Goal: Transaction & Acquisition: Obtain resource

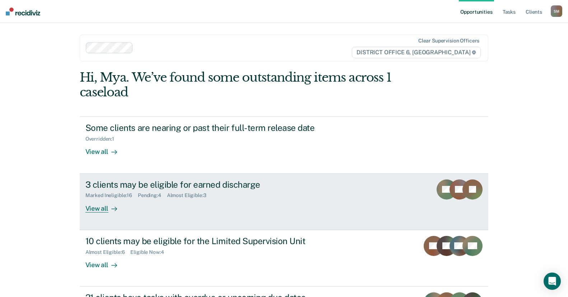
click at [278, 203] on div "3 clients may be eligible for earned discharge Marked Ineligible : 16 Pending :…" at bounding box center [221, 195] width 270 height 33
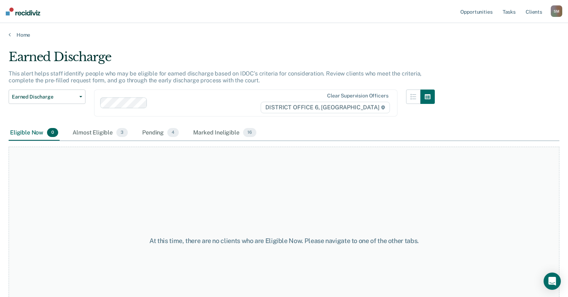
click at [526, 65] on div "Earned Discharge This alert helps staff identify people who may be eligible for…" at bounding box center [284, 146] width 551 height 193
click at [157, 129] on div "Pending 4" at bounding box center [161, 133] width 40 height 16
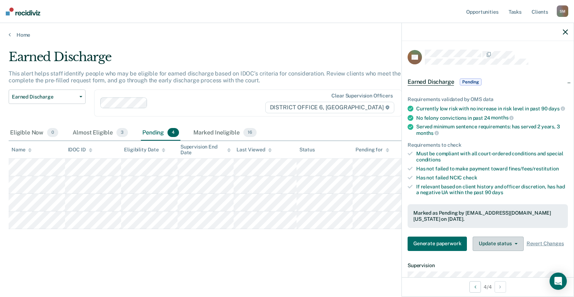
click at [517, 250] on button "Update status" at bounding box center [498, 243] width 51 height 14
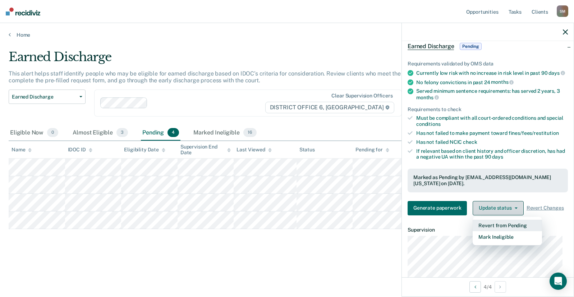
scroll to position [36, 0]
click at [385, 242] on div "Earned Discharge This alert helps staff identify people who may be eligible for…" at bounding box center [287, 146] width 557 height 193
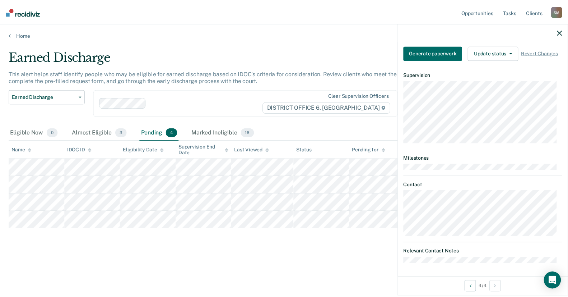
scroll to position [197, 0]
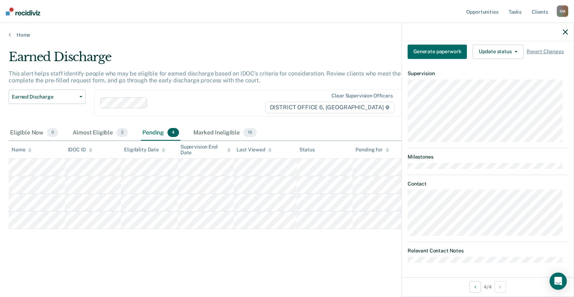
click at [342, 248] on div "Earned Discharge This alert helps staff identify people who may be eligible for…" at bounding box center [287, 158] width 557 height 216
click at [563, 33] on icon "button" at bounding box center [565, 31] width 5 height 5
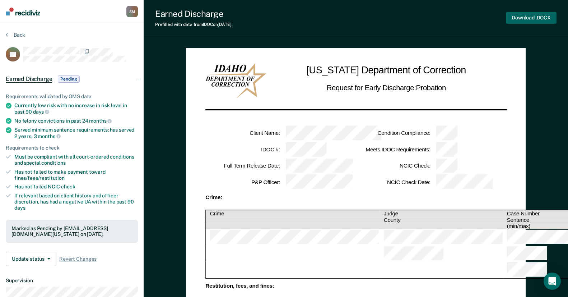
click at [527, 19] on button "Download .DOCX" at bounding box center [531, 18] width 51 height 12
